Goal: Transaction & Acquisition: Download file/media

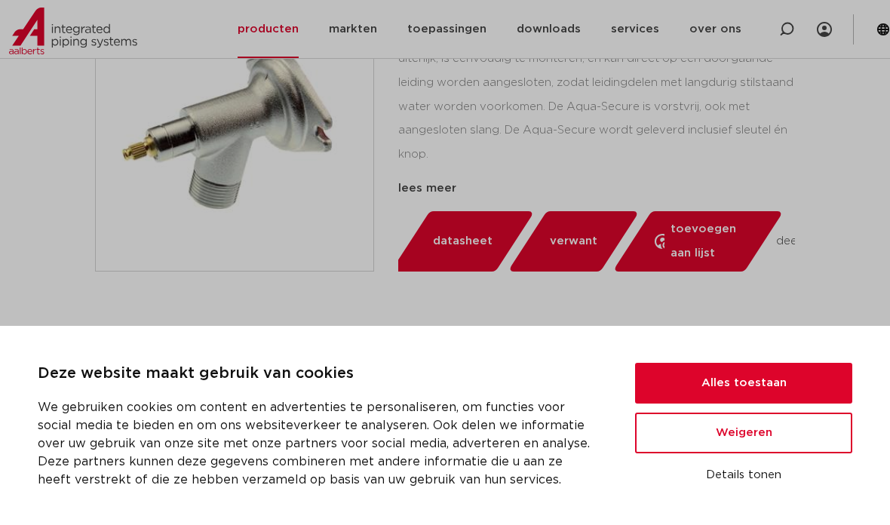
click at [657, 403] on button "Alles toestaan" at bounding box center [743, 383] width 217 height 41
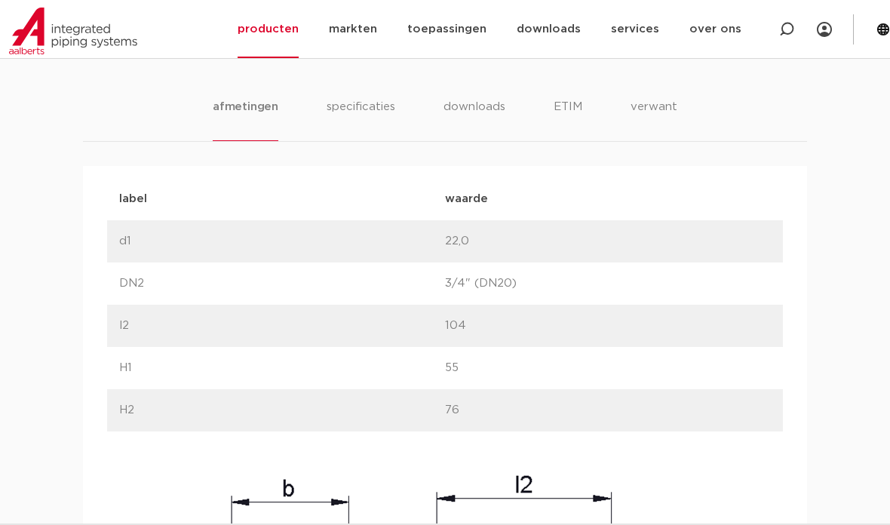
scroll to position [836, 0]
click at [342, 111] on li "specificaties" at bounding box center [360, 120] width 69 height 43
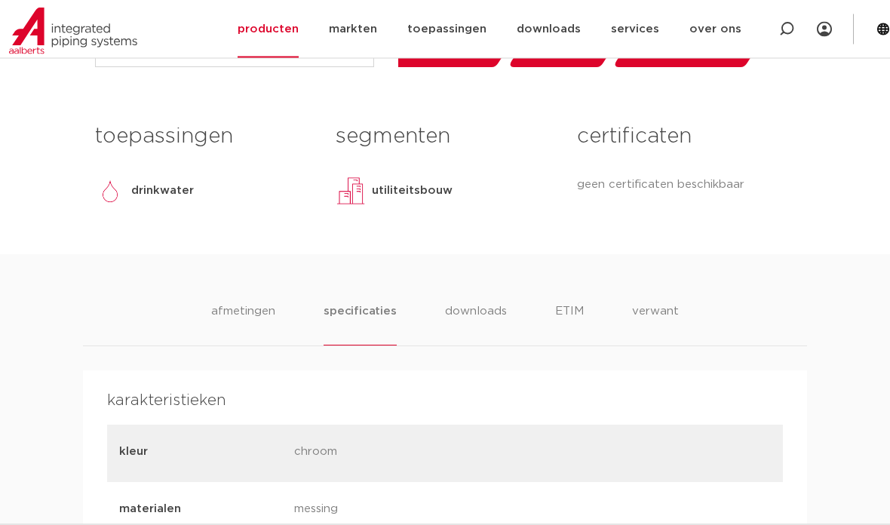
scroll to position [632, 0]
click at [467, 312] on li "downloads" at bounding box center [476, 323] width 62 height 43
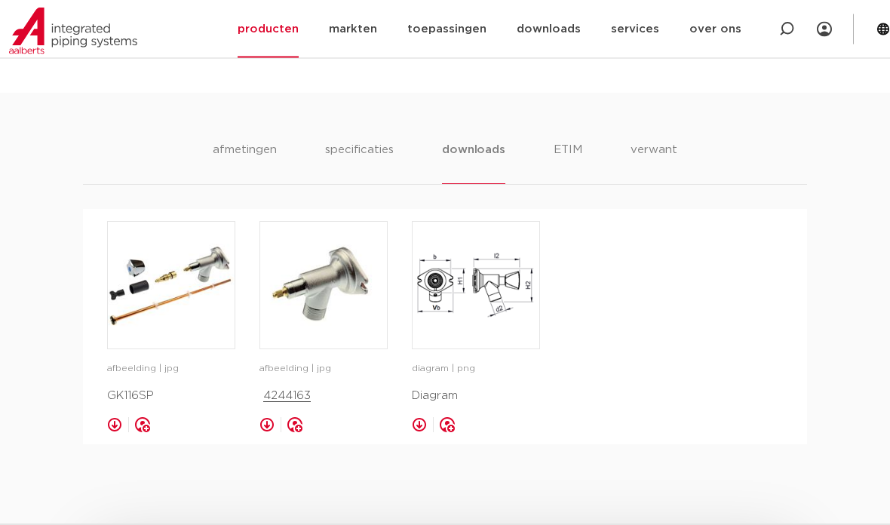
scroll to position [794, 0]
click at [449, 302] on img at bounding box center [475, 285] width 127 height 127
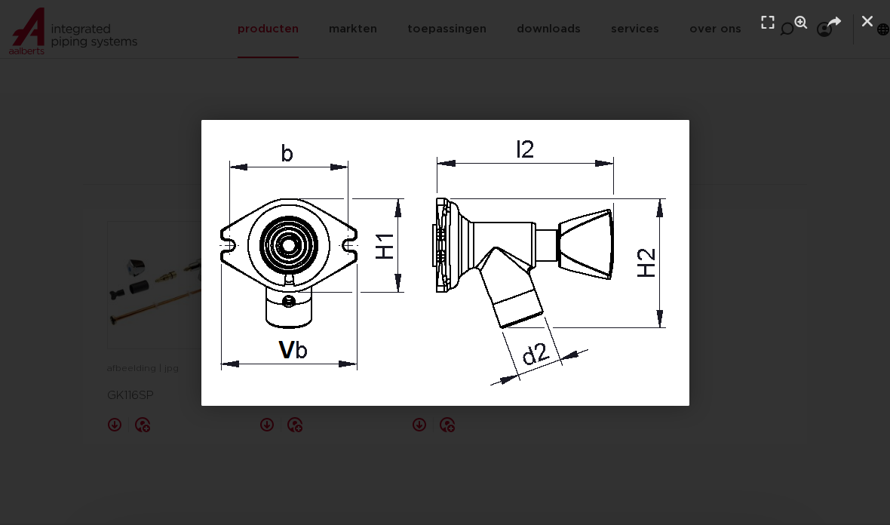
click at [26, 333] on div "1 / 1" at bounding box center [445, 262] width 890 height 525
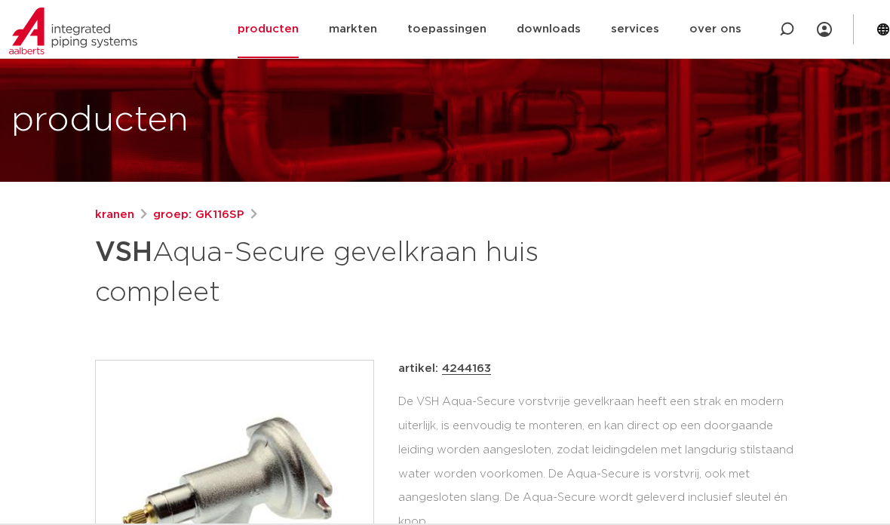
scroll to position [60, 0]
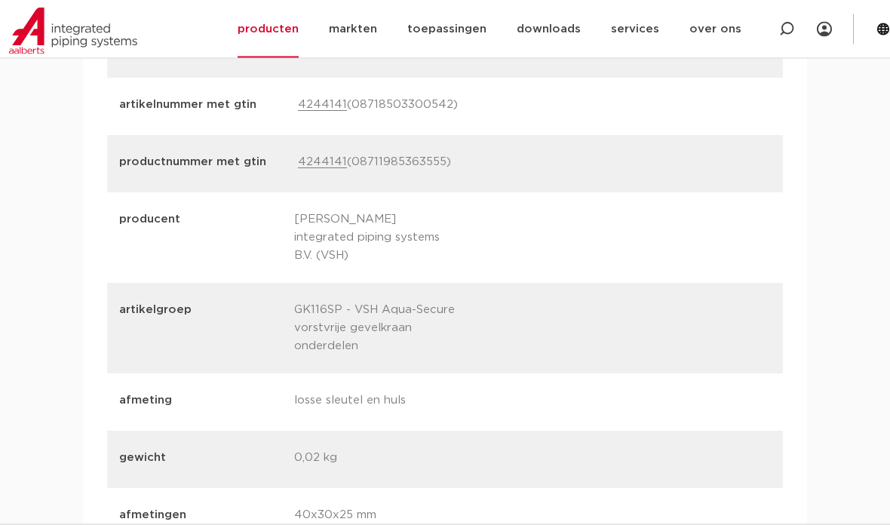
scroll to position [1677, 0]
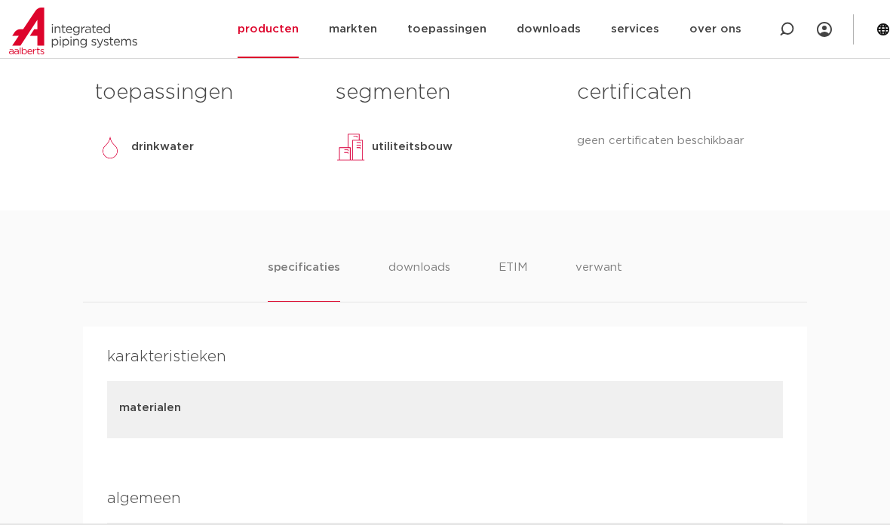
click at [444, 270] on li "downloads" at bounding box center [419, 280] width 62 height 43
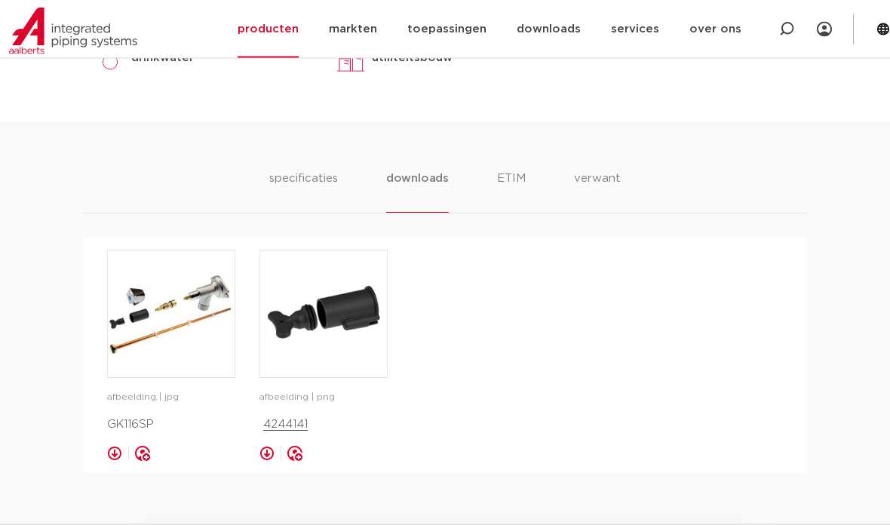
scroll to position [765, 0]
click at [295, 425] on p "4244141" at bounding box center [323, 424] width 128 height 18
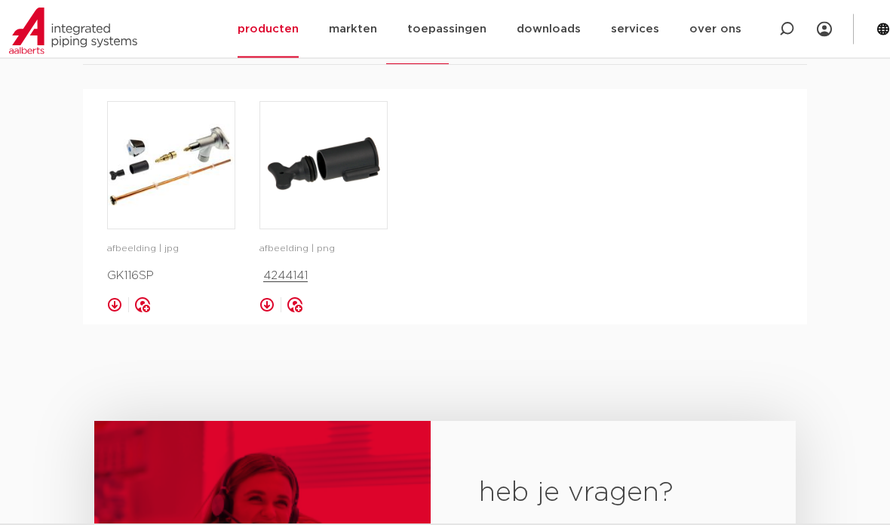
scroll to position [914, 0]
click at [347, 158] on img at bounding box center [323, 165] width 127 height 127
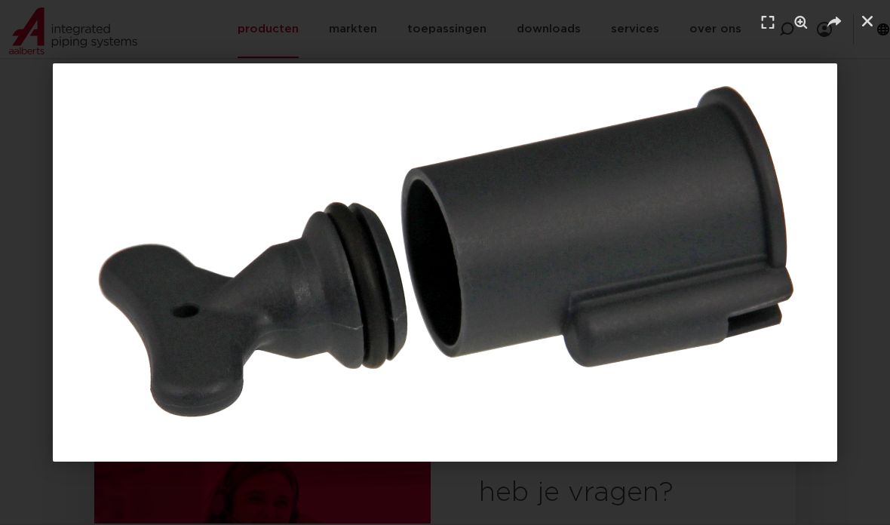
click at [724, 472] on div "1 / 1" at bounding box center [445, 262] width 784 height 419
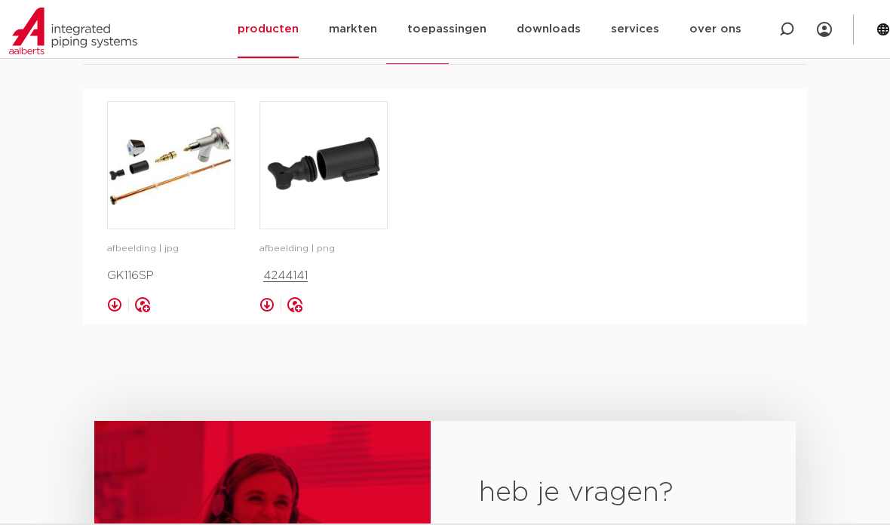
click at [160, 159] on img at bounding box center [171, 165] width 127 height 127
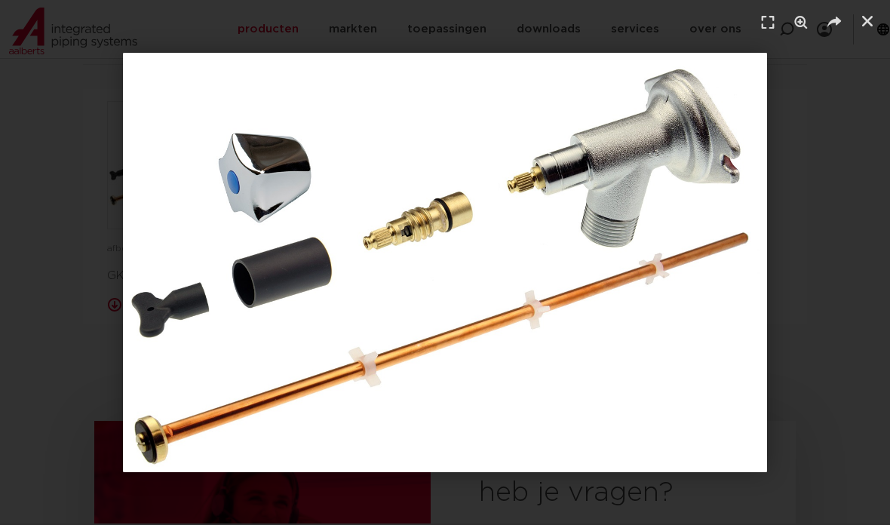
click at [58, 260] on div "1 / 1" at bounding box center [445, 262] width 784 height 419
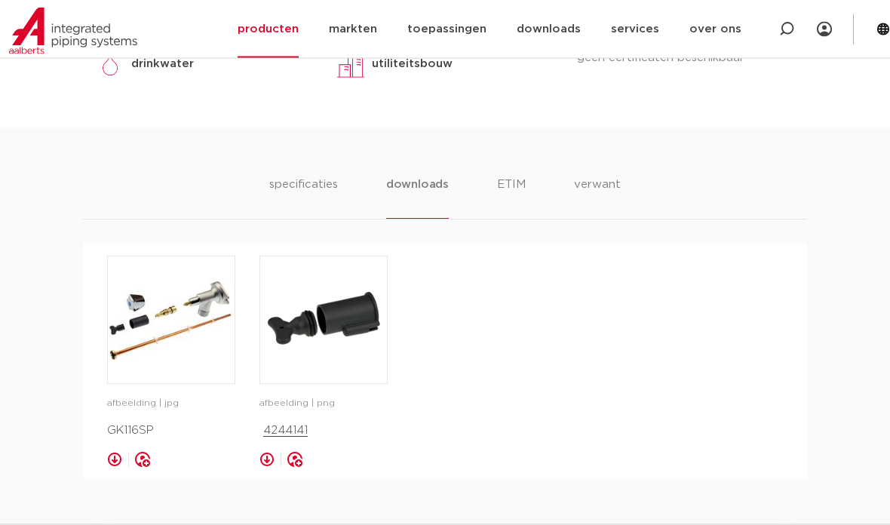
scroll to position [758, 0]
click at [337, 184] on li "specificaties" at bounding box center [303, 197] width 69 height 43
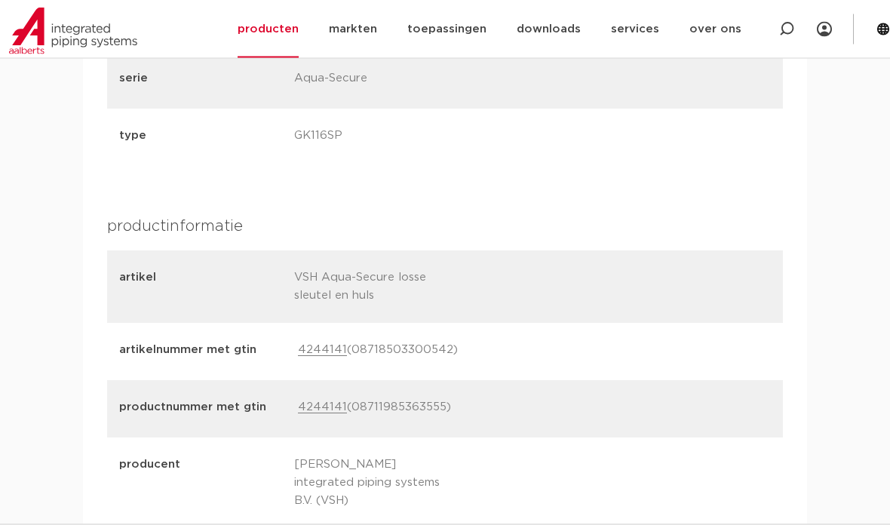
scroll to position [1395, 0]
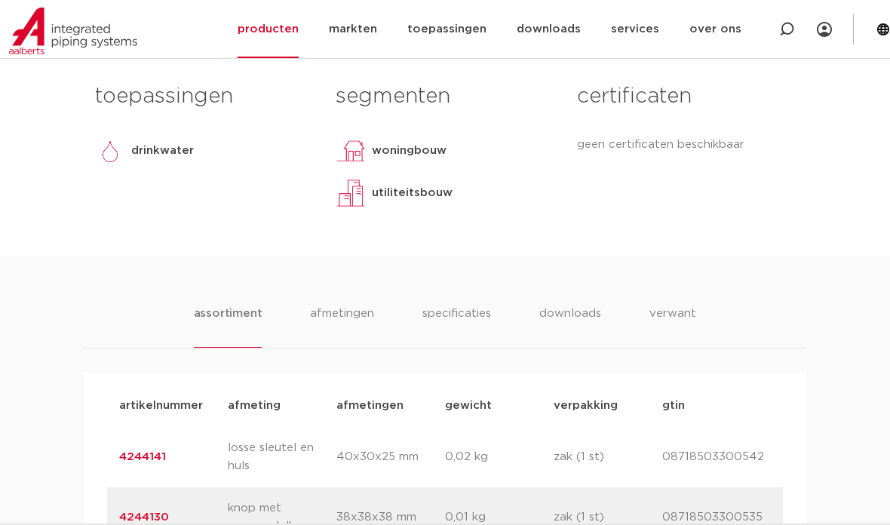
scroll to position [654, 0]
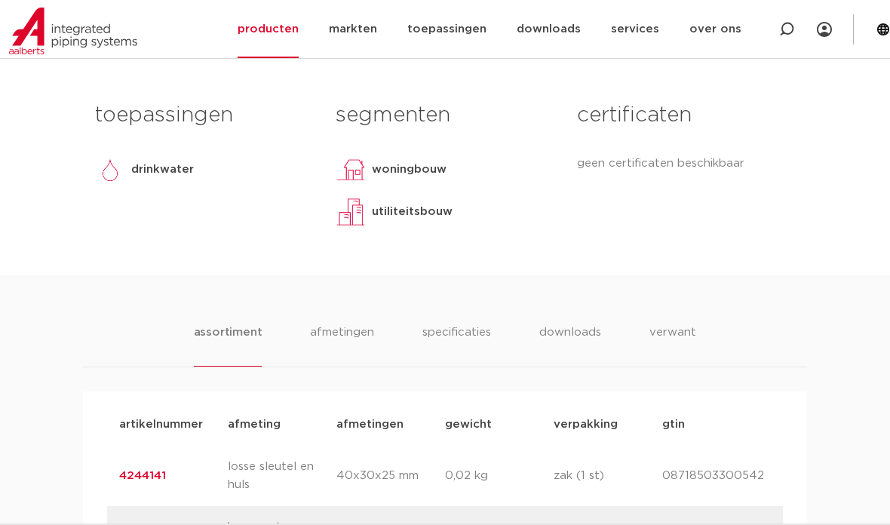
click at [489, 332] on li "specificaties" at bounding box center [456, 344] width 69 height 43
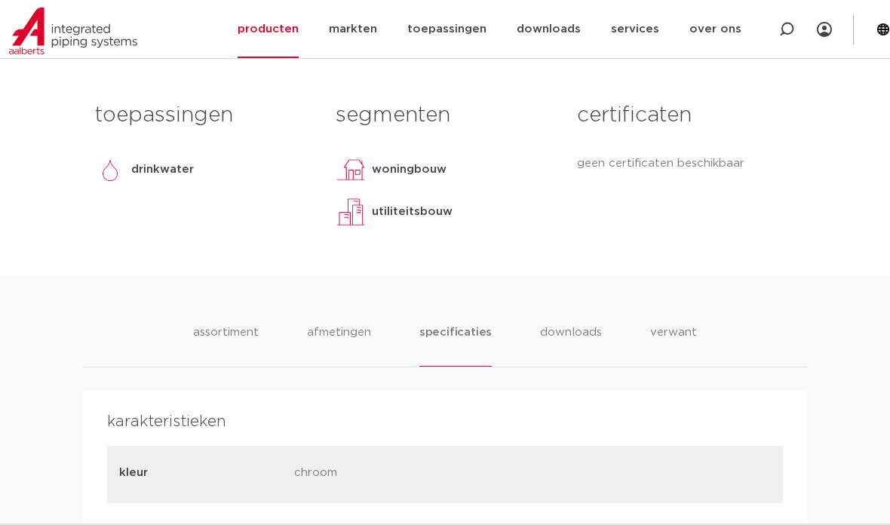
click at [599, 332] on li "downloads" at bounding box center [571, 344] width 62 height 43
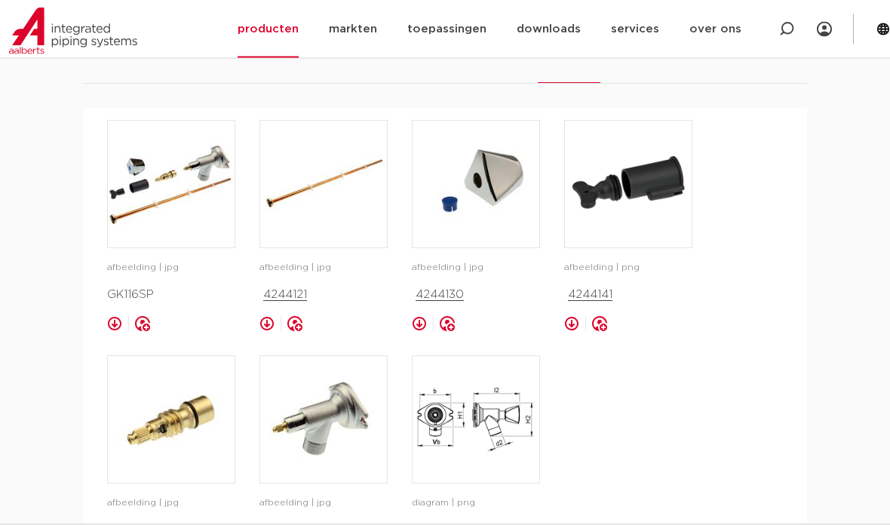
scroll to position [937, 0]
click at [138, 201] on img at bounding box center [171, 184] width 127 height 127
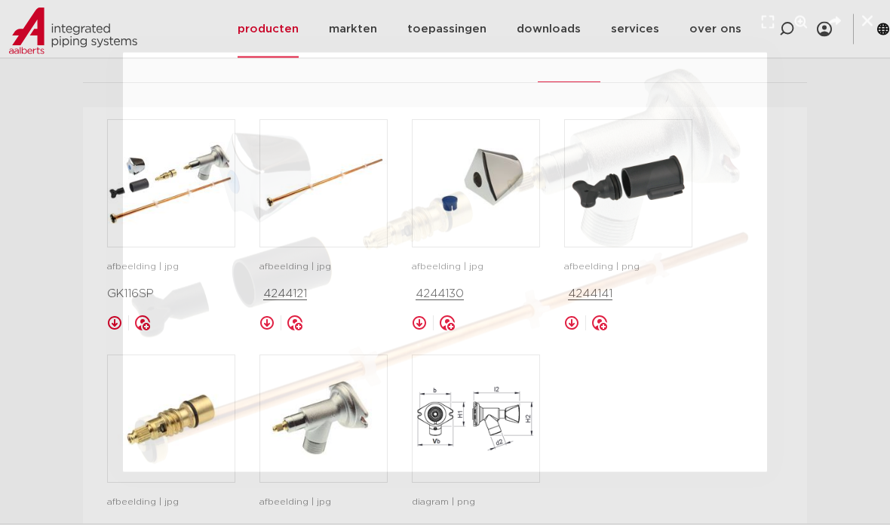
scroll to position [938, 0]
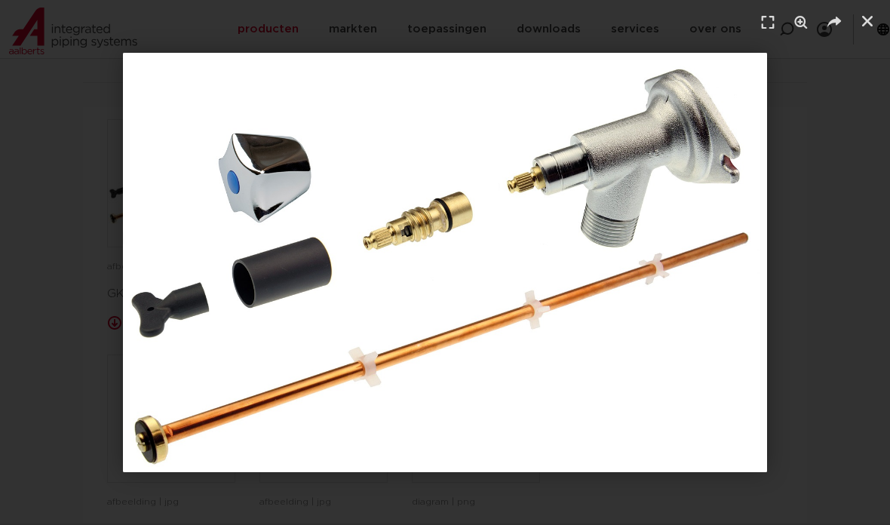
click at [43, 192] on div "1 / 1" at bounding box center [445, 262] width 890 height 525
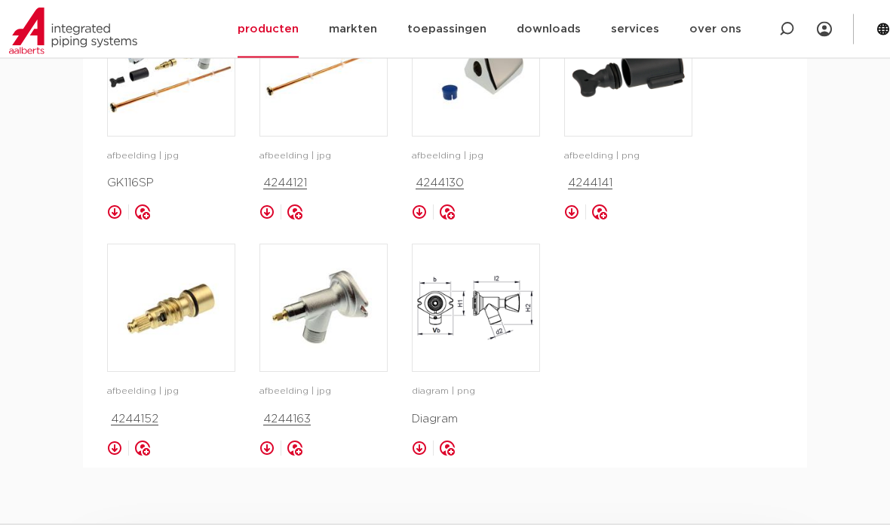
click at [287, 326] on img at bounding box center [323, 308] width 127 height 127
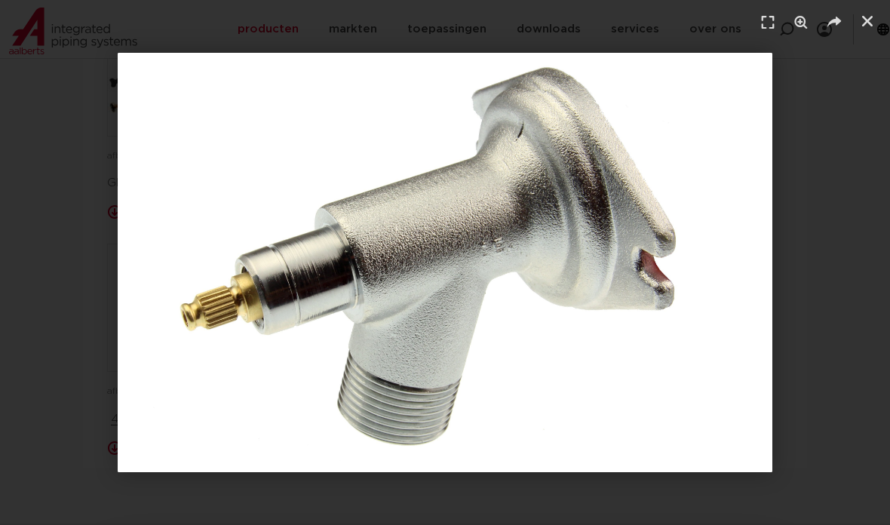
click at [870, 29] on link "Sluiten (Esc)" at bounding box center [867, 21] width 23 height 23
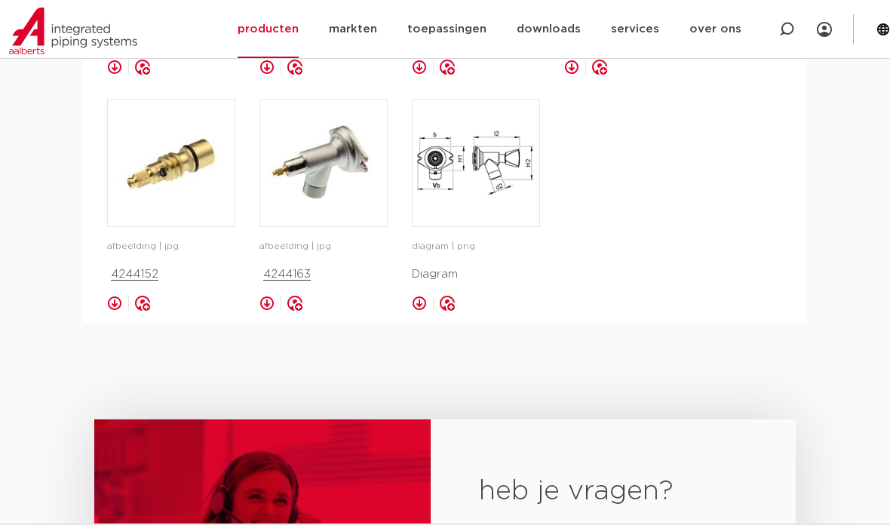
scroll to position [1150, 0]
